Goal: Task Accomplishment & Management: Use online tool/utility

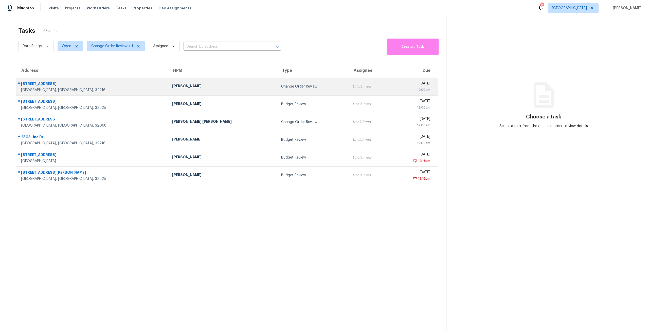
click at [277, 82] on td "Change Order Review" at bounding box center [313, 87] width 72 height 18
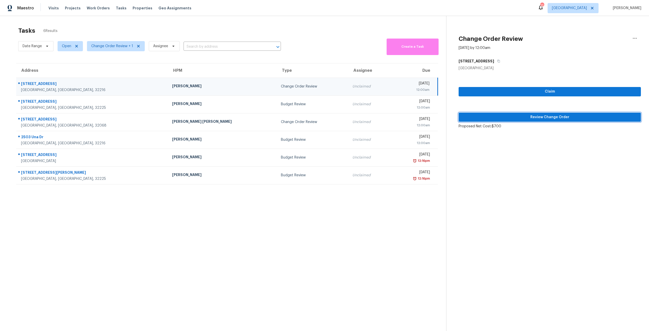
click at [549, 116] on span "Review Change Order" at bounding box center [550, 117] width 174 height 6
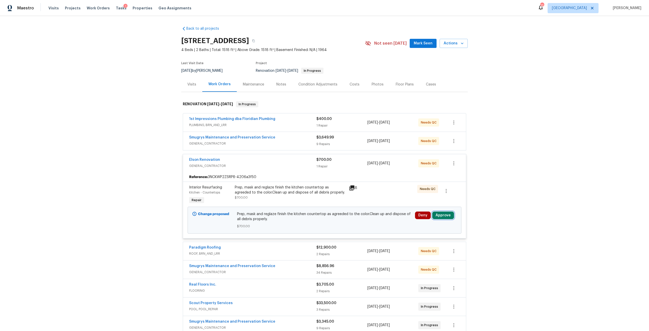
click at [441, 217] on button "Approve" at bounding box center [444, 216] width 22 height 8
click at [380, 220] on button "Approve" at bounding box center [369, 220] width 30 height 10
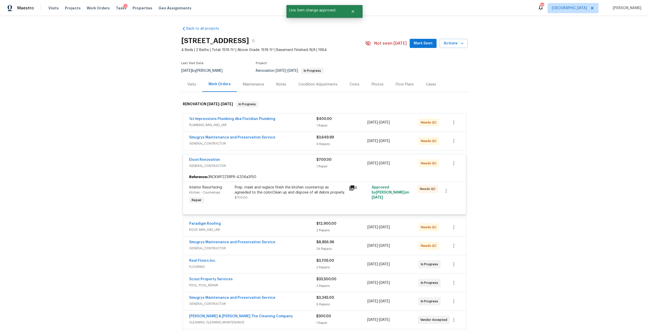
click at [116, 10] on div "Tasks 1" at bounding box center [121, 8] width 11 height 5
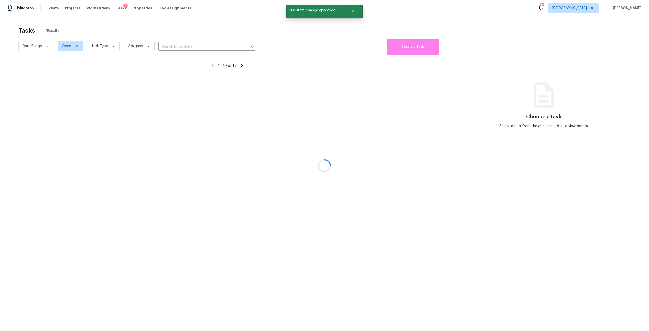
click at [99, 47] on div at bounding box center [324, 165] width 649 height 331
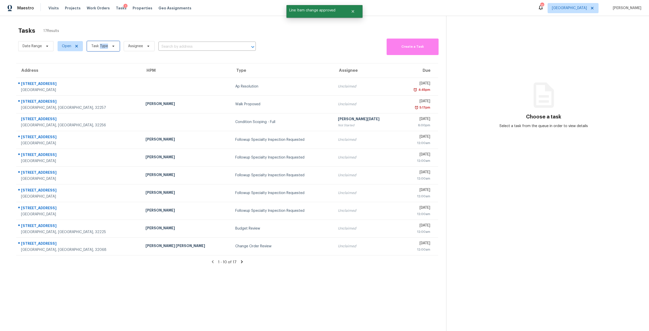
click at [99, 47] on span "Task Type" at bounding box center [99, 46] width 17 height 5
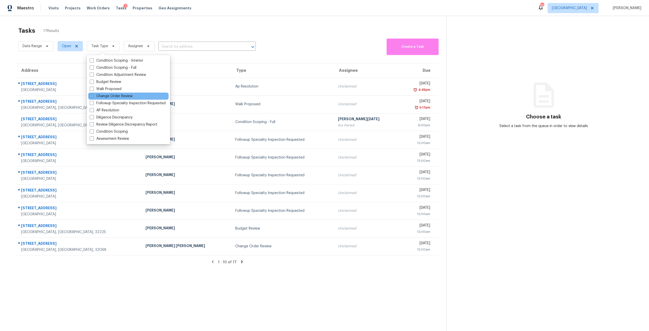
click at [126, 93] on div "Change Order Review" at bounding box center [128, 96] width 80 height 7
click at [126, 96] on label "Change Order Review" at bounding box center [111, 96] width 43 height 5
click at [93, 96] on input "Change Order Review" at bounding box center [91, 95] width 3 height 3
checkbox input "true"
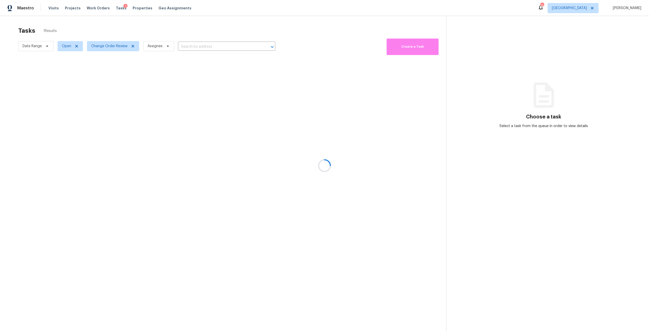
click at [156, 29] on div at bounding box center [324, 165] width 649 height 331
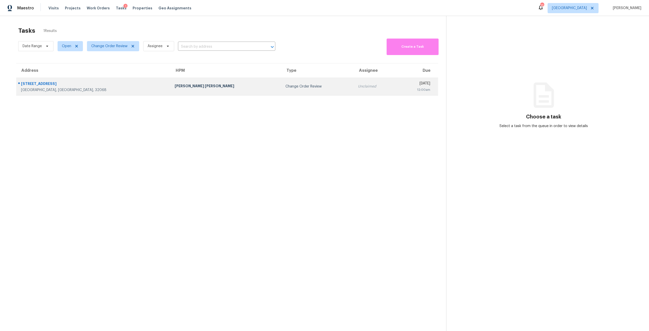
click at [187, 85] on div "David Puente Yanes" at bounding box center [226, 86] width 103 height 6
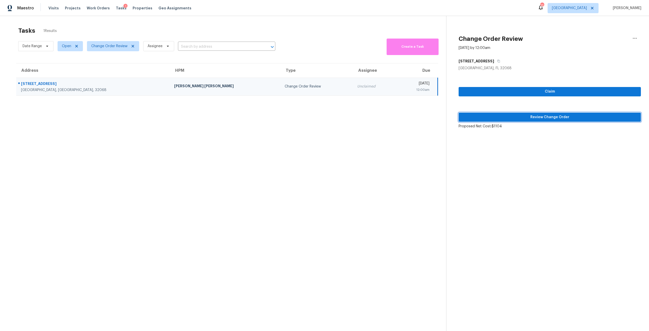
click at [546, 116] on span "Review Change Order" at bounding box center [550, 117] width 174 height 6
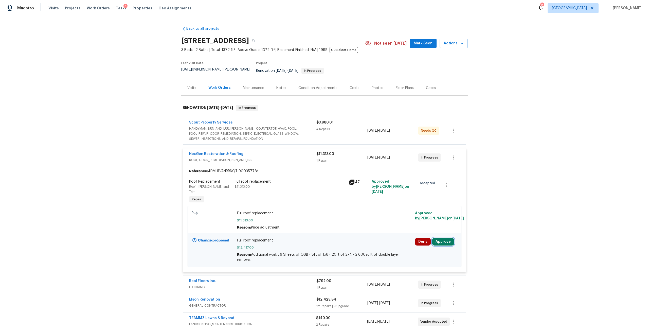
click at [438, 238] on button "Approve" at bounding box center [444, 242] width 22 height 8
click at [427, 214] on button "Approve" at bounding box center [427, 216] width 30 height 10
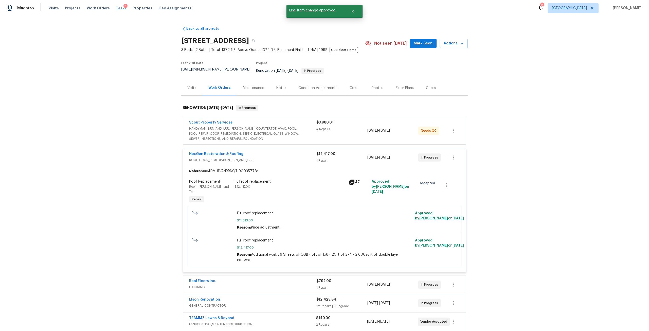
click at [116, 9] on span "Tasks" at bounding box center [121, 8] width 11 height 4
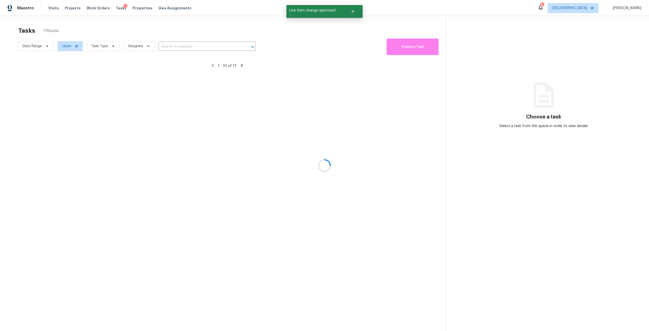
click at [111, 49] on div at bounding box center [324, 165] width 649 height 331
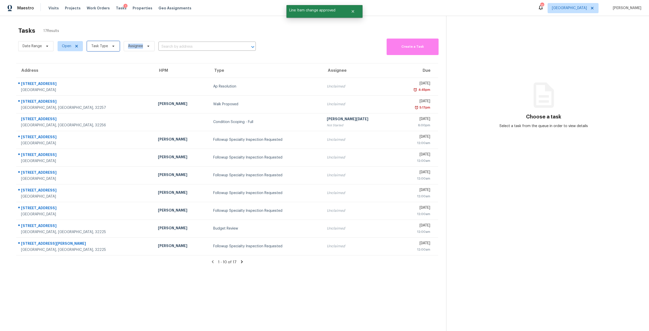
click at [111, 49] on span "Task Type" at bounding box center [103, 46] width 33 height 10
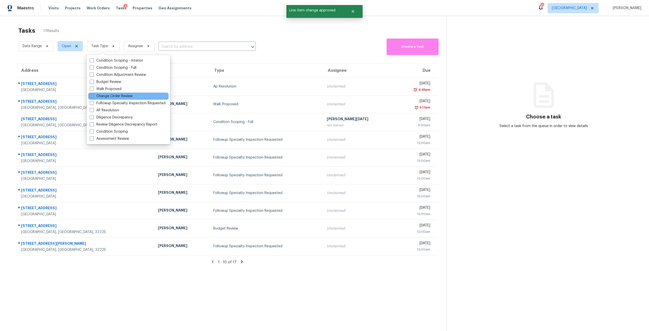
click at [119, 95] on label "Change Order Review" at bounding box center [111, 96] width 43 height 5
click at [93, 95] on input "Change Order Review" at bounding box center [91, 95] width 3 height 3
checkbox input "true"
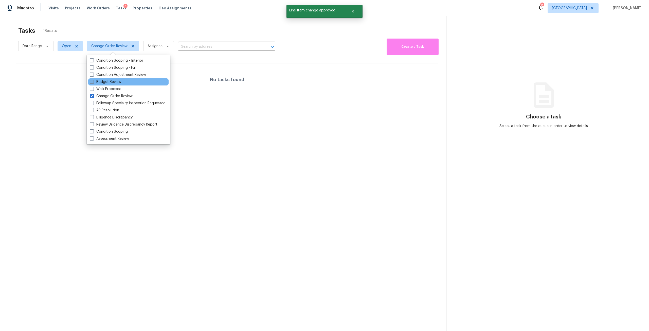
click at [115, 81] on label "Budget Review" at bounding box center [105, 81] width 31 height 5
click at [93, 81] on input "Budget Review" at bounding box center [91, 80] width 3 height 3
checkbox input "true"
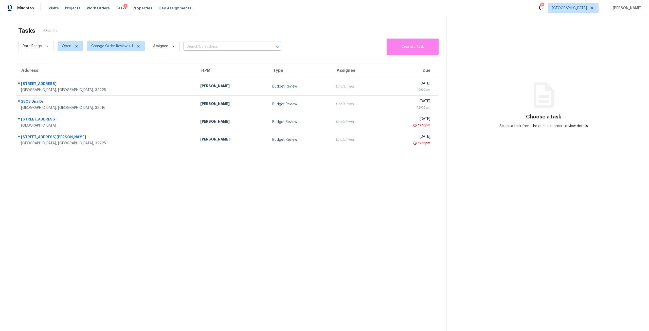
click at [166, 16] on div "Tasks 6 Results Date Range Open Change Order Review + 1 Assignee ​ Create a Tas…" at bounding box center [324, 181] width 649 height 331
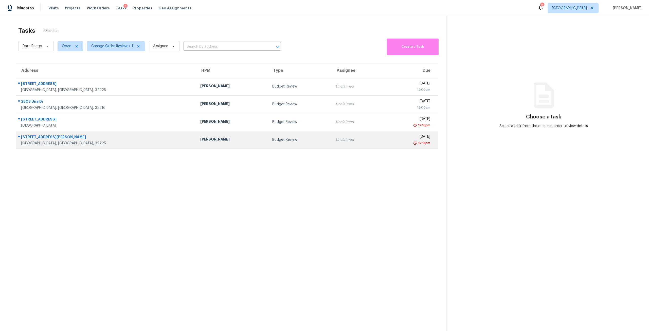
click at [390, 140] on div "Mon, Sep 22nd 2025" at bounding box center [408, 137] width 44 height 6
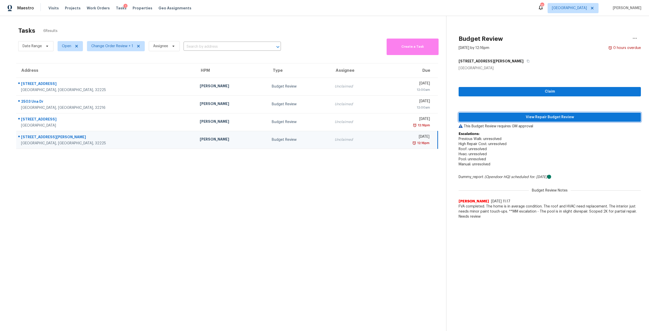
click at [527, 118] on span "View Repair Budget Review" at bounding box center [550, 117] width 174 height 6
